Goal: Task Accomplishment & Management: Use online tool/utility

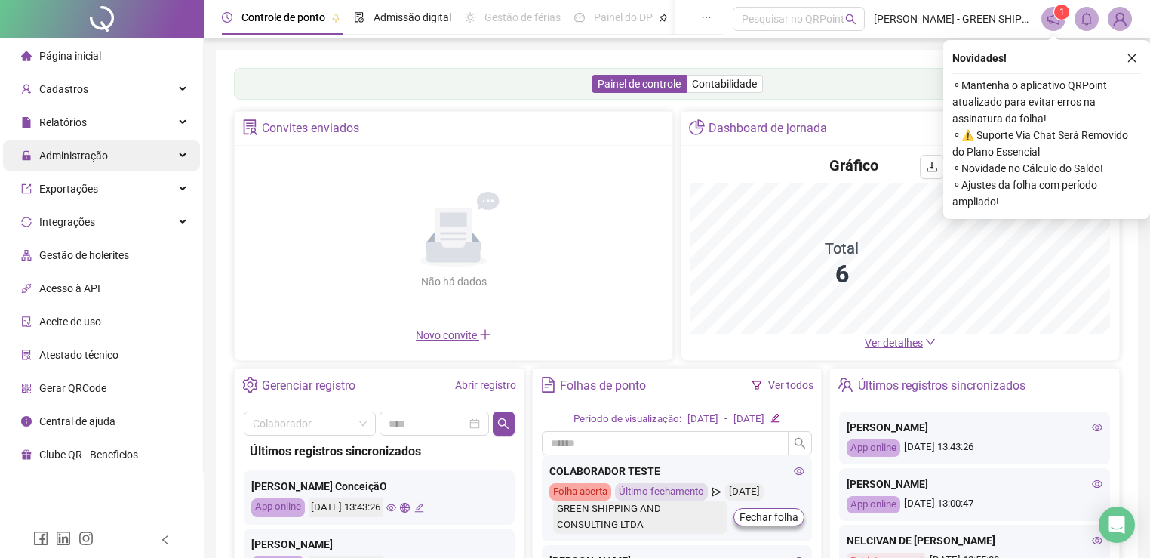
click at [98, 159] on span "Administração" at bounding box center [73, 155] width 69 height 12
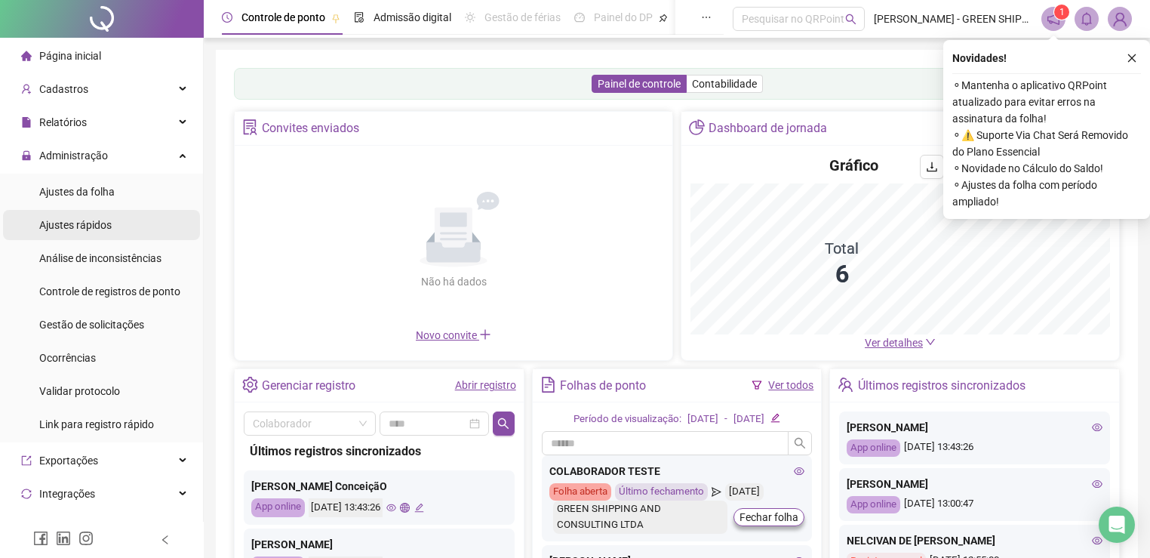
click at [105, 228] on span "Ajustes rápidos" at bounding box center [75, 225] width 72 height 12
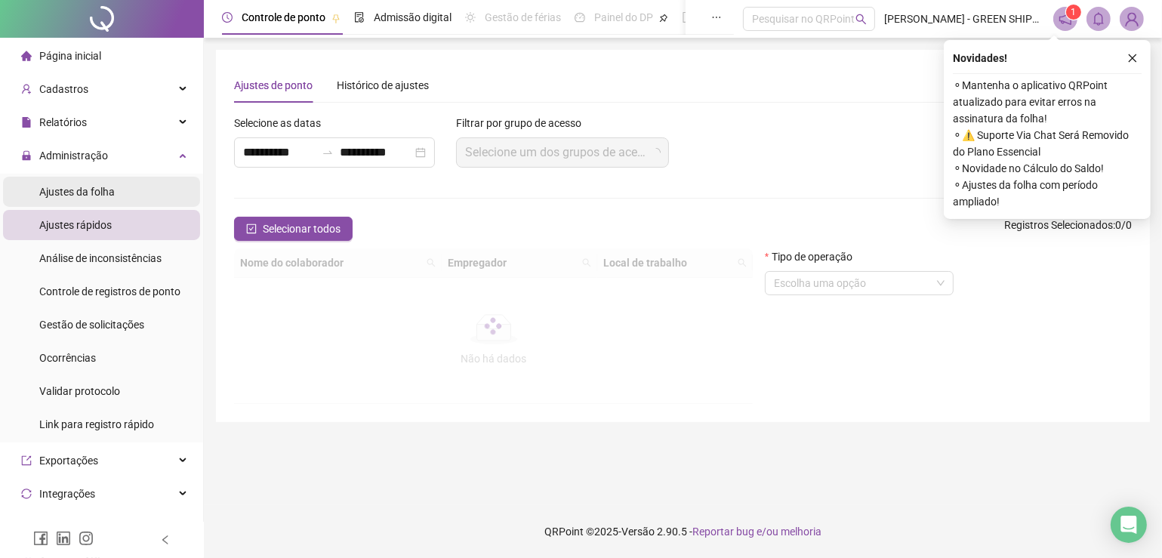
click at [101, 182] on div "Ajustes da folha" at bounding box center [76, 192] width 75 height 30
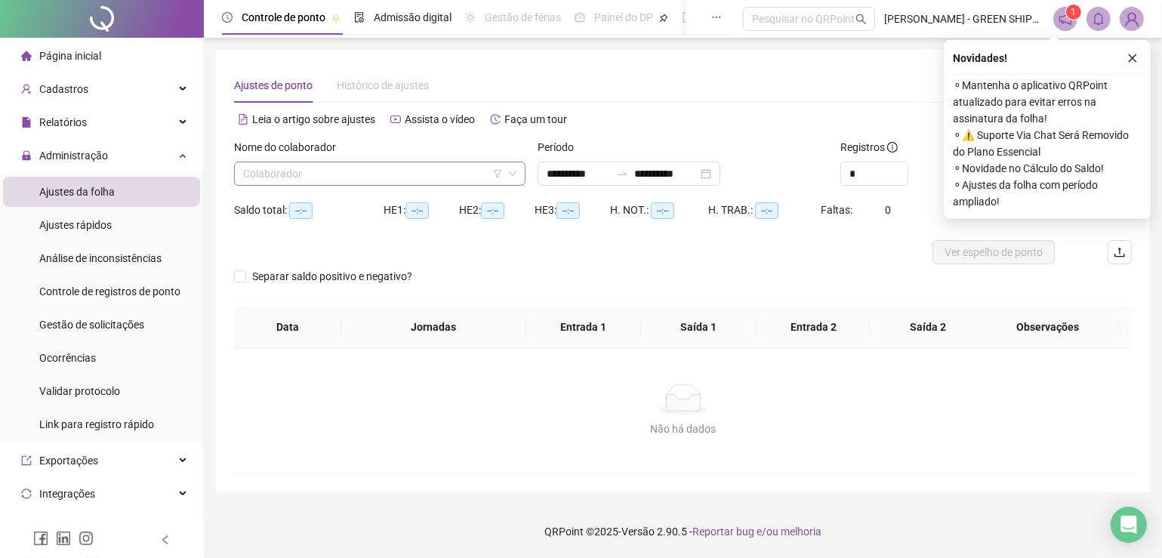
click at [513, 170] on icon "down" at bounding box center [512, 173] width 9 height 9
click at [472, 171] on input "search" at bounding box center [373, 173] width 260 height 23
click at [362, 175] on input "search" at bounding box center [373, 173] width 260 height 23
click at [263, 433] on div "Não há dados" at bounding box center [682, 428] width 861 height 17
click at [346, 176] on input "search" at bounding box center [373, 173] width 260 height 23
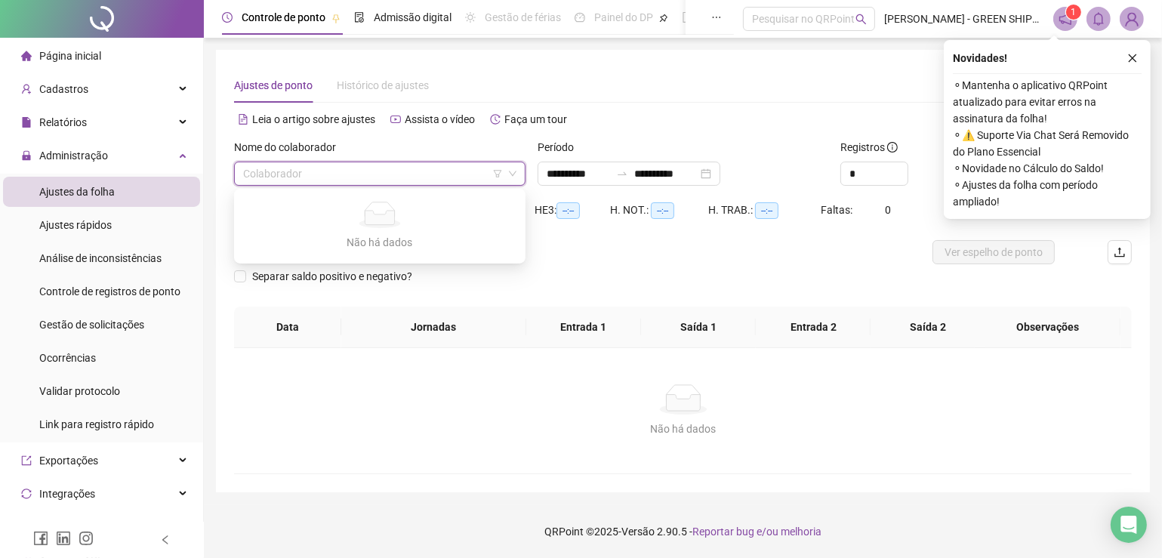
click at [365, 405] on div "Não há dados" at bounding box center [682, 399] width 861 height 30
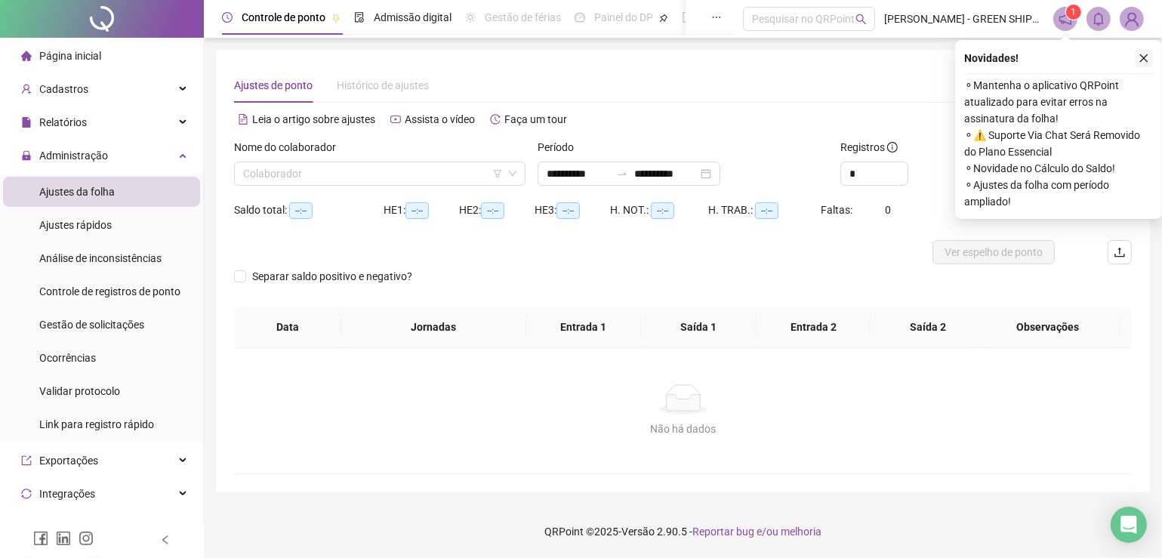
click at [1146, 57] on icon "close" at bounding box center [1143, 58] width 11 height 11
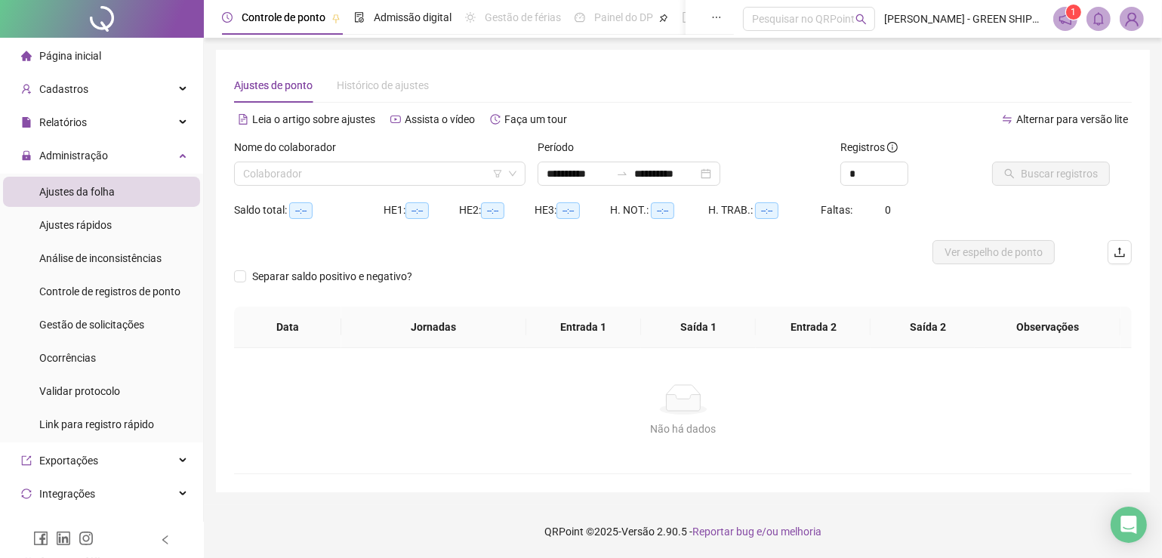
click at [383, 157] on div "Nome do colaborador" at bounding box center [379, 150] width 291 height 23
click at [387, 170] on input "search" at bounding box center [373, 173] width 260 height 23
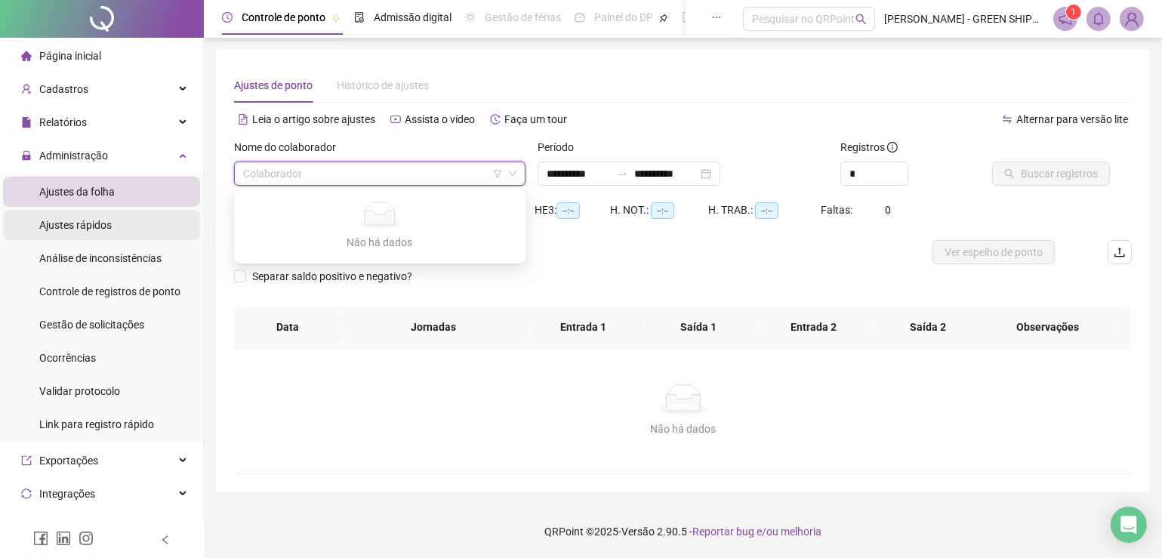
click at [93, 224] on span "Ajustes rápidos" at bounding box center [75, 225] width 72 height 12
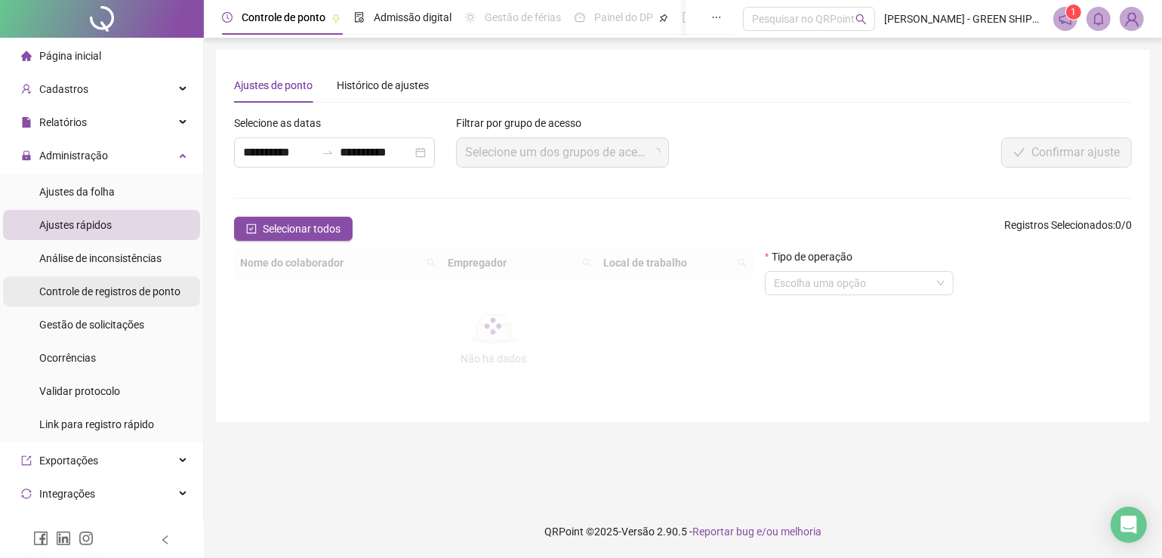
click at [88, 293] on span "Controle de registros de ponto" at bounding box center [109, 291] width 141 height 12
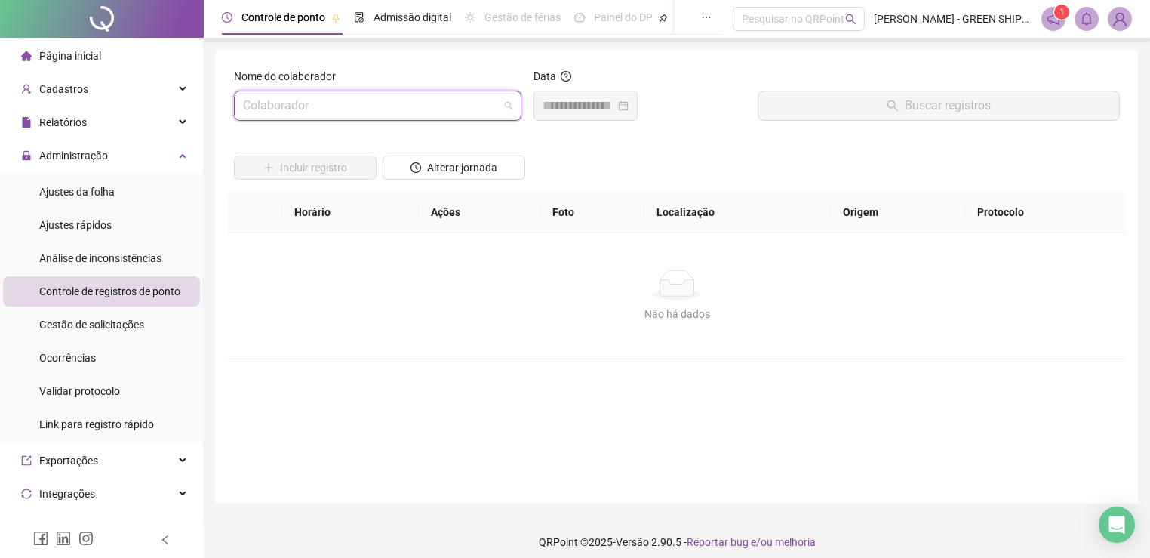
click at [468, 106] on input "search" at bounding box center [371, 105] width 256 height 29
click at [381, 101] on input "search" at bounding box center [371, 105] width 256 height 29
